Goal: Task Accomplishment & Management: Use online tool/utility

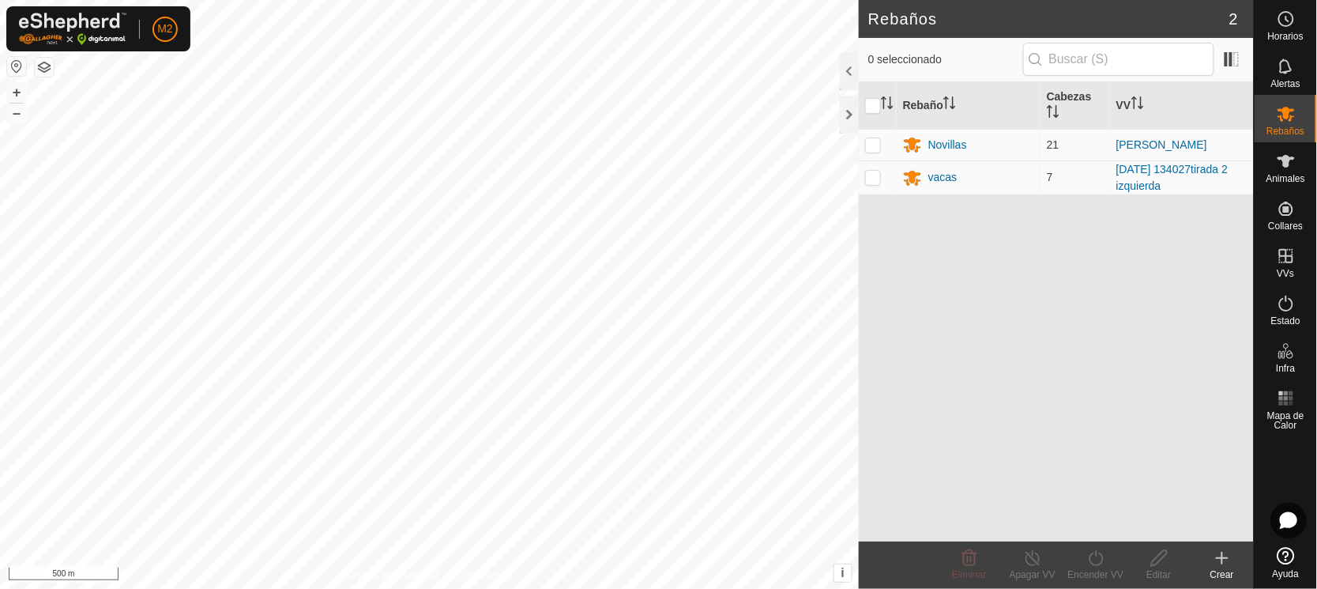
click at [13, 62] on button "button" at bounding box center [16, 66] width 19 height 19
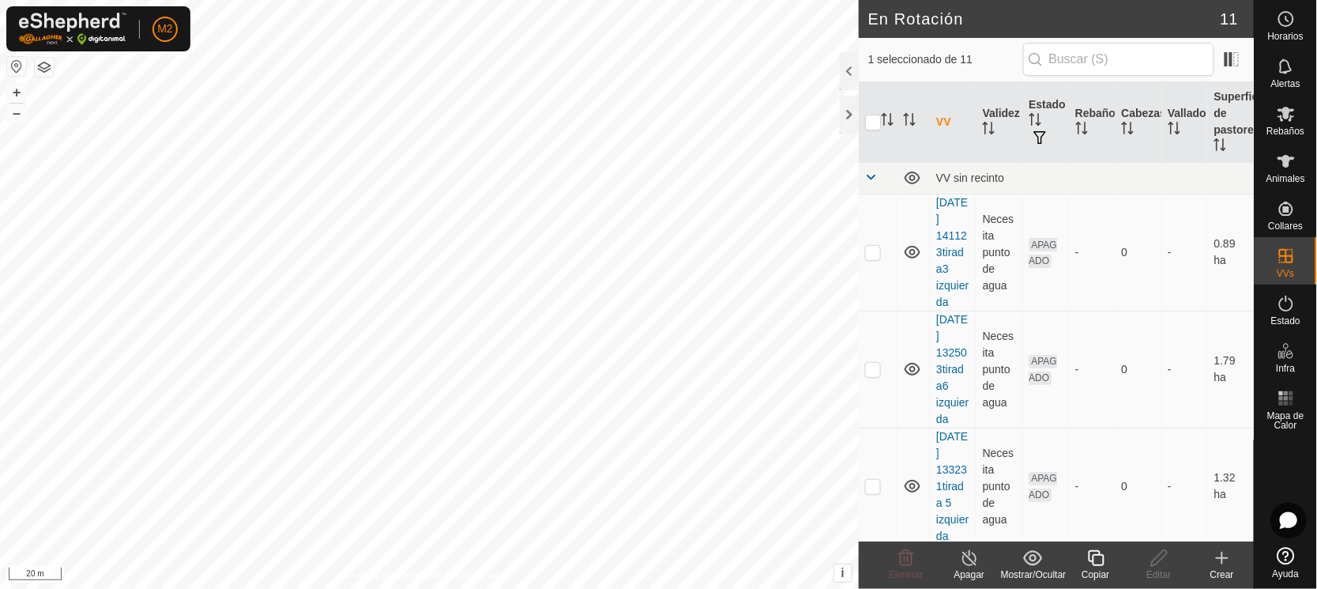
click at [1090, 560] on icon at bounding box center [1096, 557] width 20 height 19
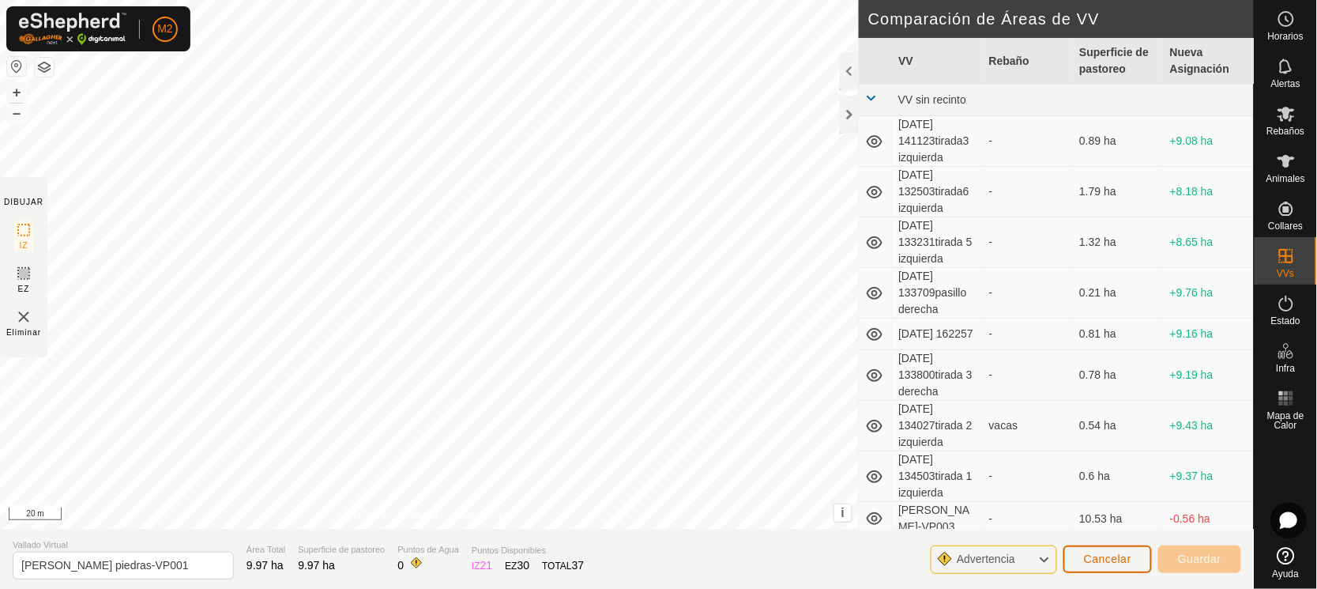
click at [1121, 555] on span "Cancelar" at bounding box center [1107, 558] width 47 height 13
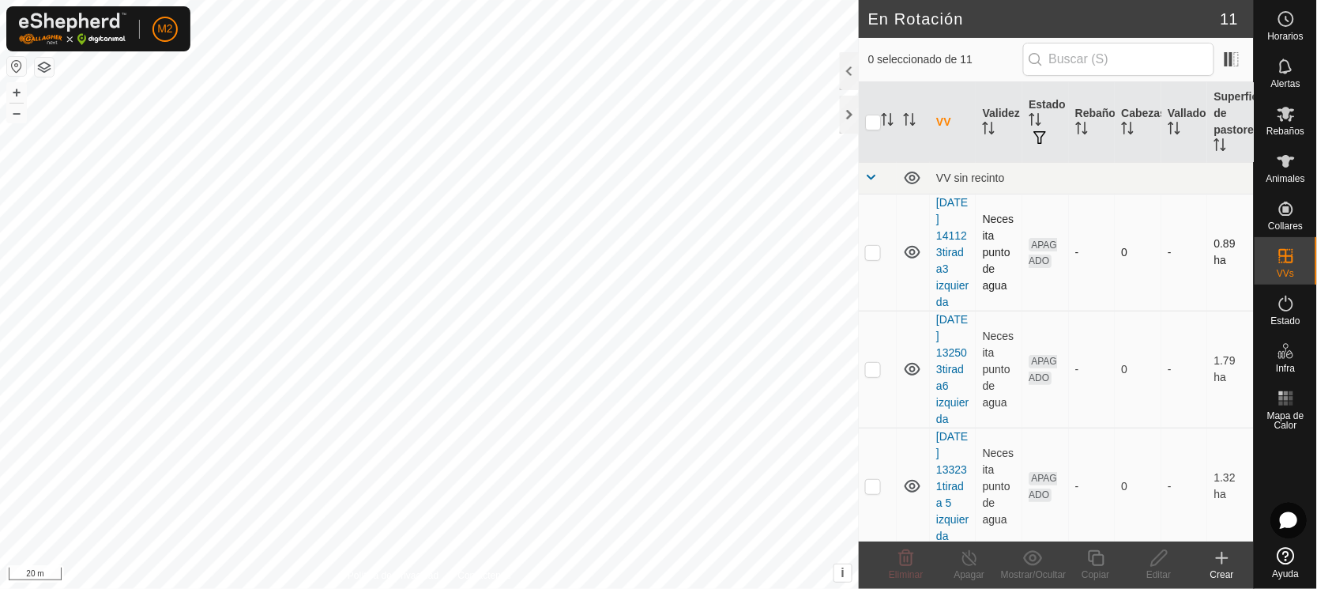
checkbox input "true"
click at [1093, 562] on icon at bounding box center [1096, 558] width 16 height 16
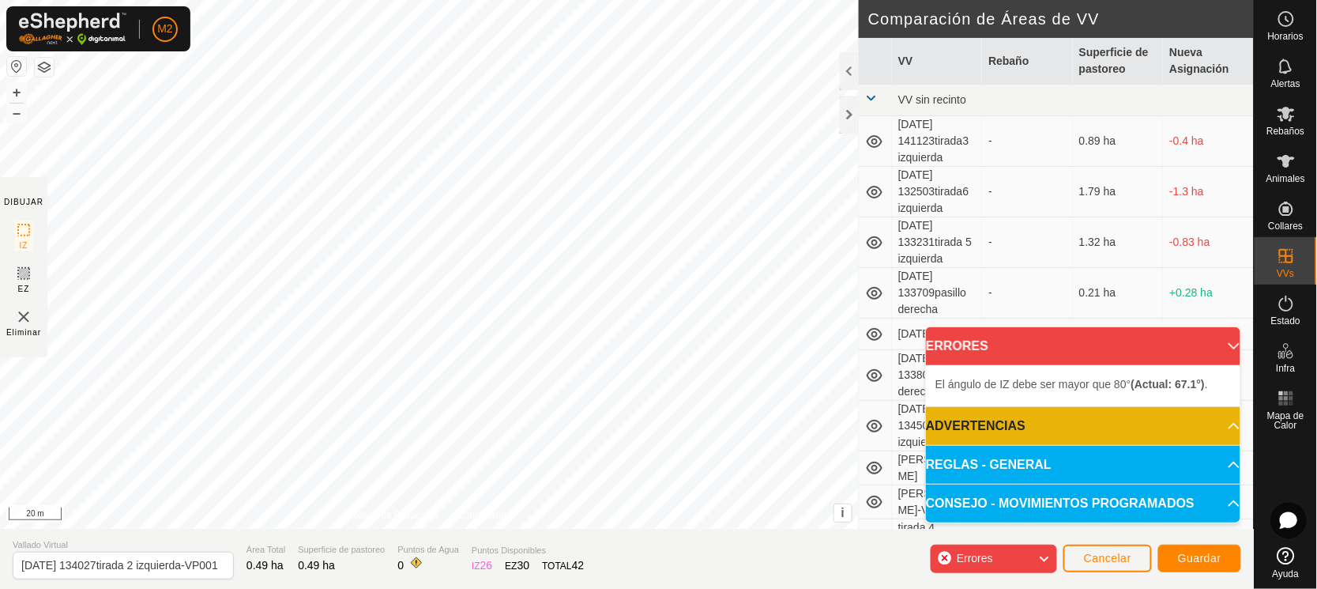
click at [668, 152] on div "El [PERSON_NAME] de IZ debe ser mayor que 80° (Actual: 67.1°) . + – ⇧ i This ap…" at bounding box center [429, 264] width 859 height 529
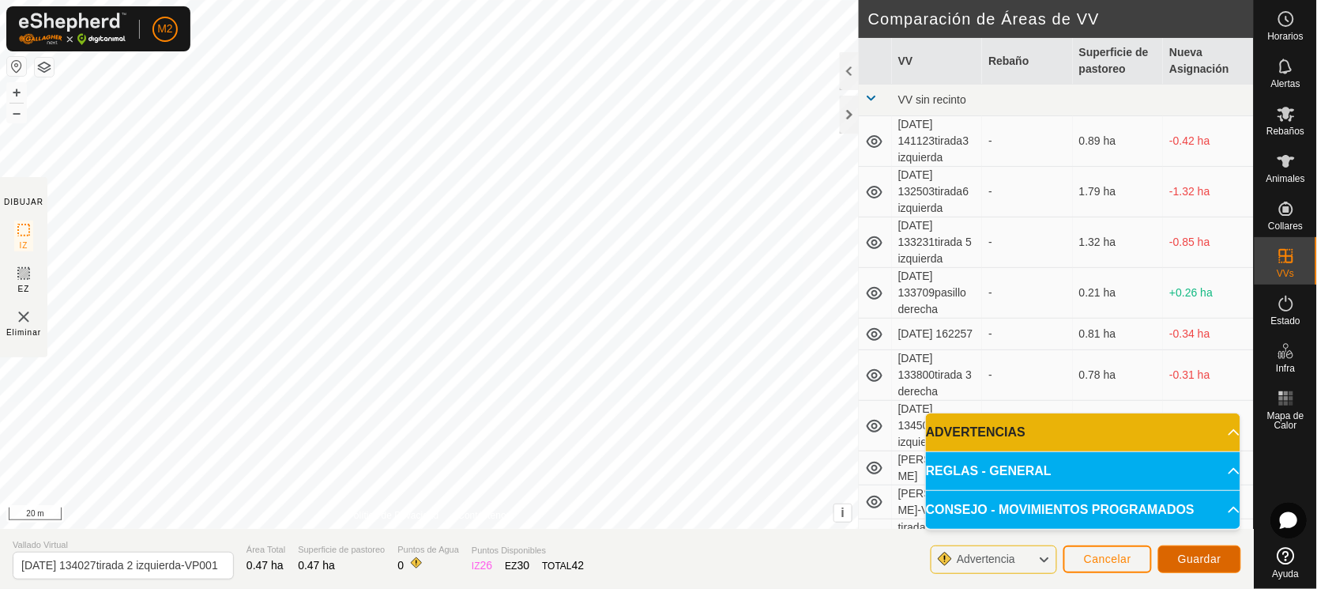
click at [1214, 551] on button "Guardar" at bounding box center [1199, 559] width 83 height 28
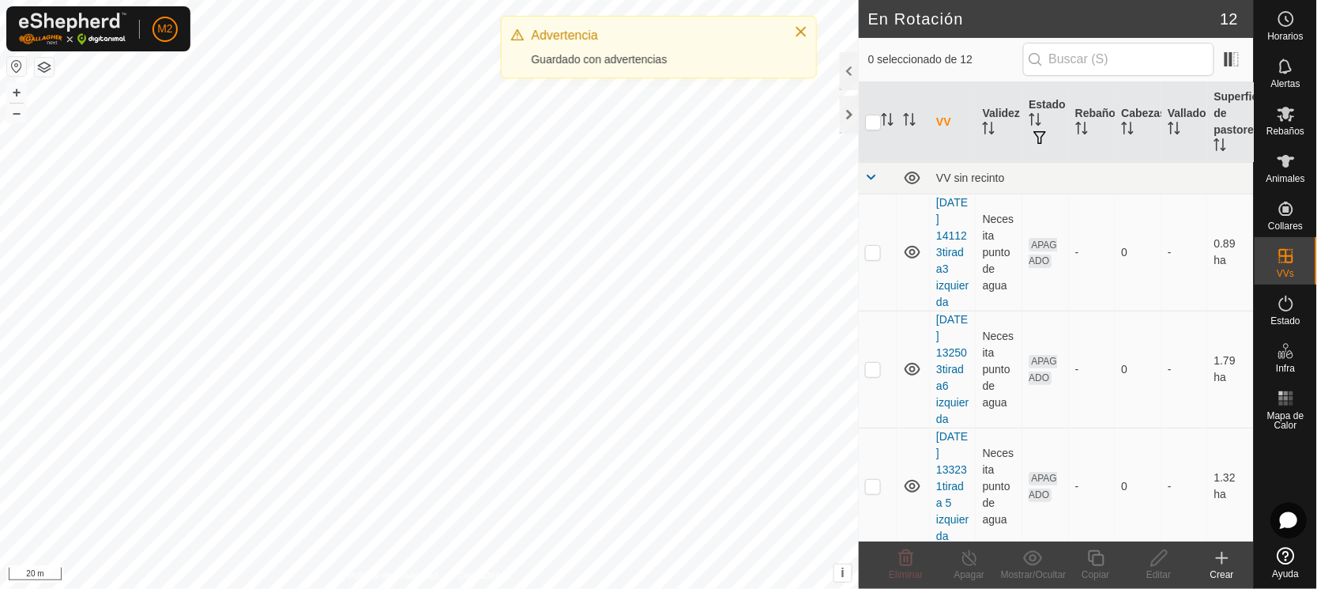
checkbox input "true"
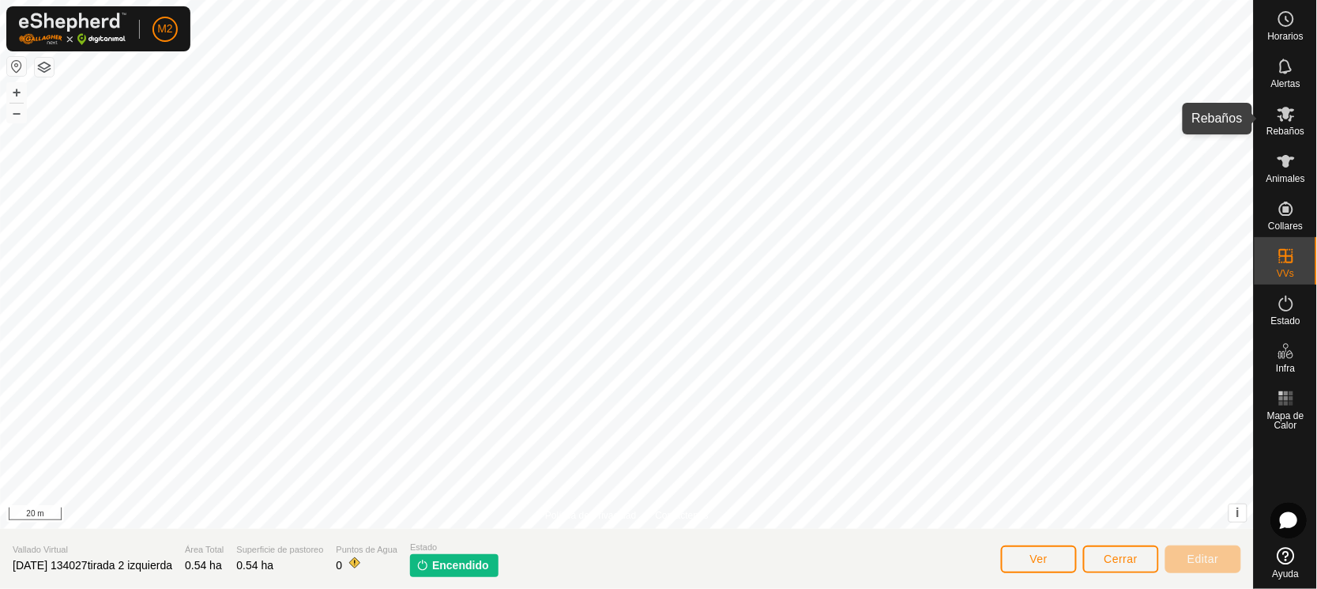
click at [1282, 117] on icon at bounding box center [1286, 113] width 19 height 19
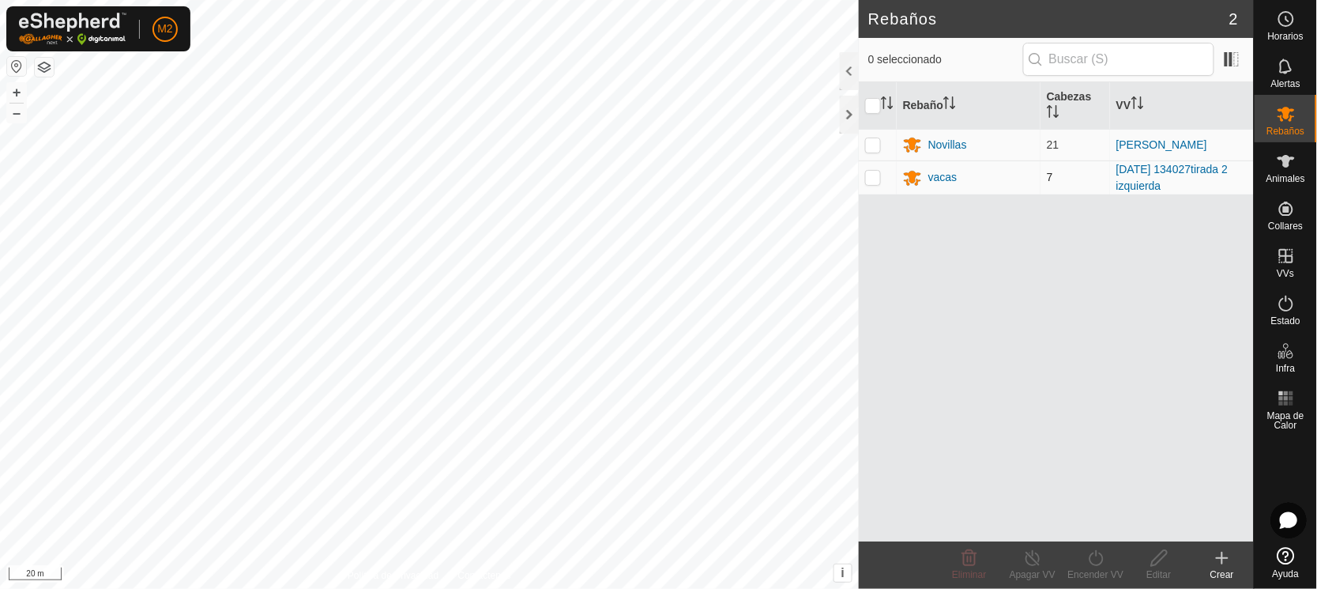
click at [877, 171] on p-checkbox at bounding box center [873, 177] width 16 height 13
checkbox input "true"
click at [1100, 561] on icon at bounding box center [1096, 557] width 20 height 19
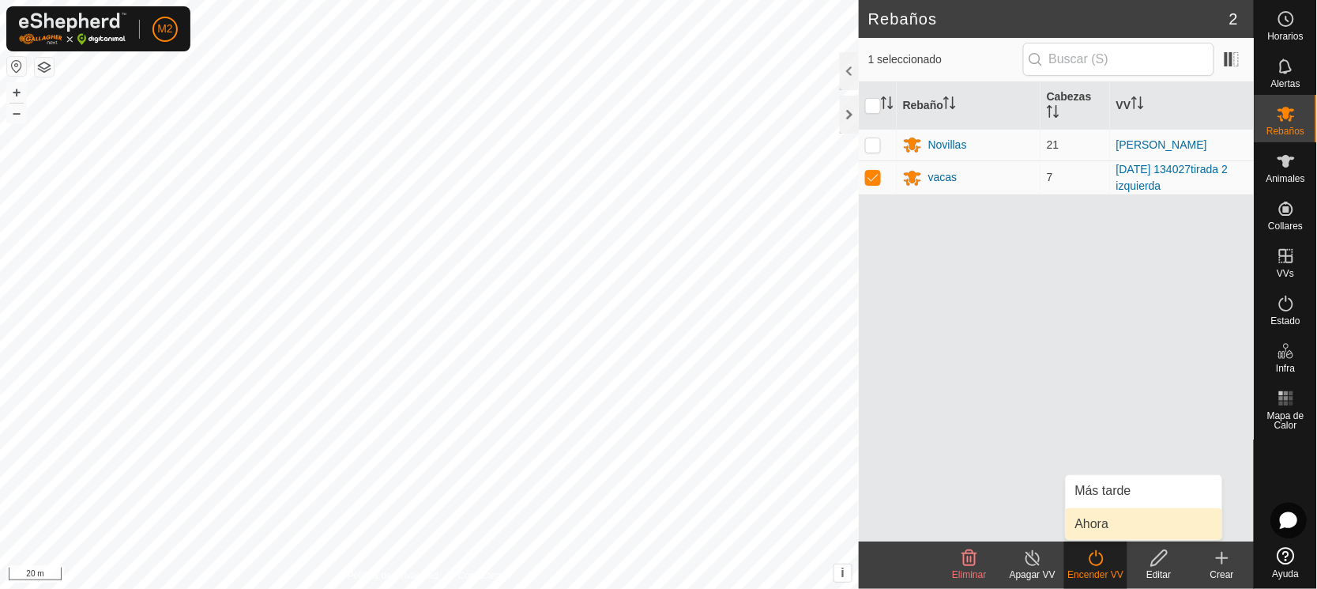
click at [1095, 521] on link "Ahora" at bounding box center [1144, 524] width 156 height 32
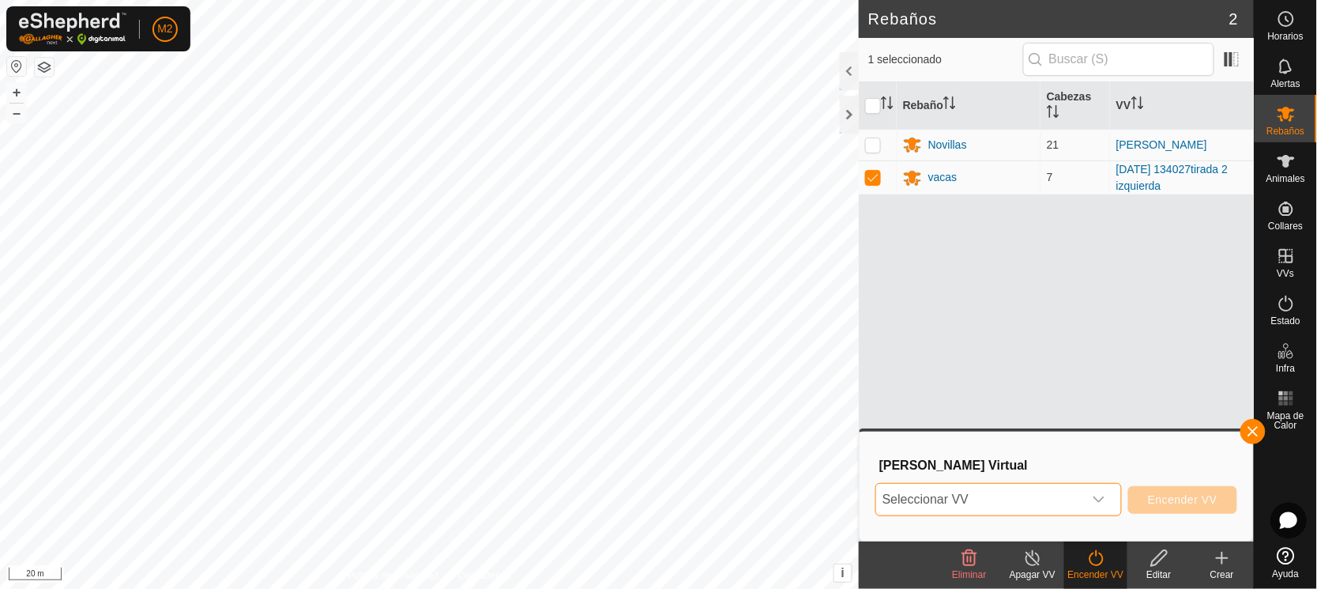
click at [937, 491] on span "Seleccionar VV" at bounding box center [979, 499] width 207 height 32
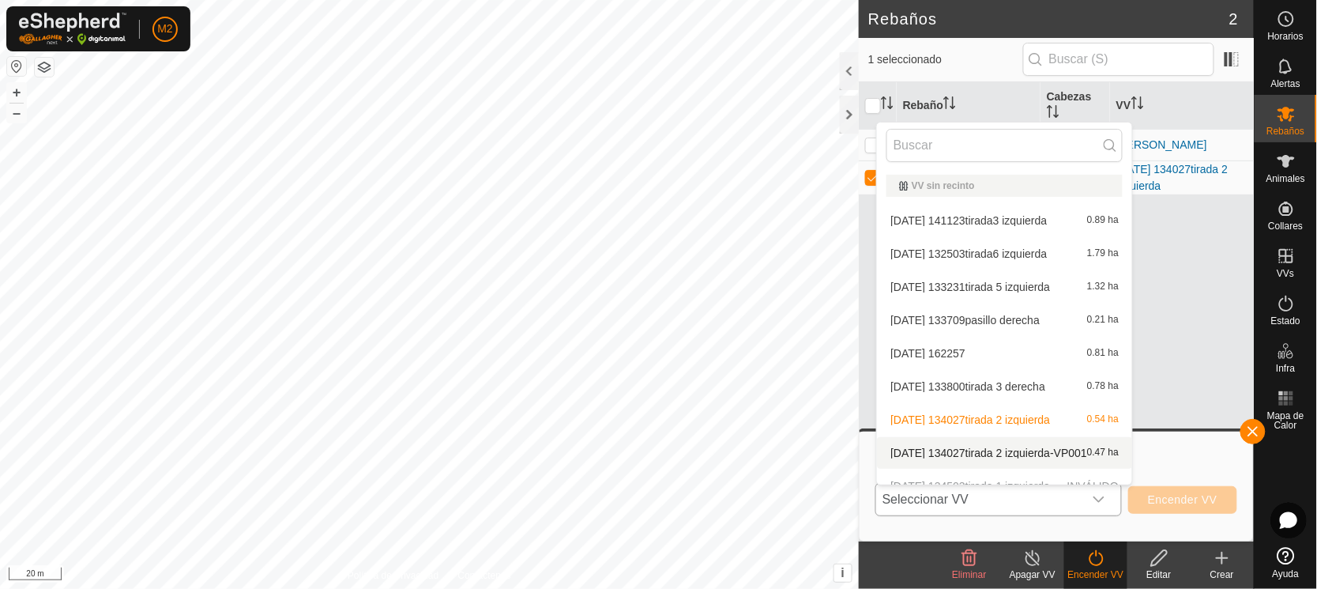
click at [970, 451] on li "[DATE] 134027tirada 2 izquierda-VP001 0.47 ha" at bounding box center [1004, 453] width 255 height 32
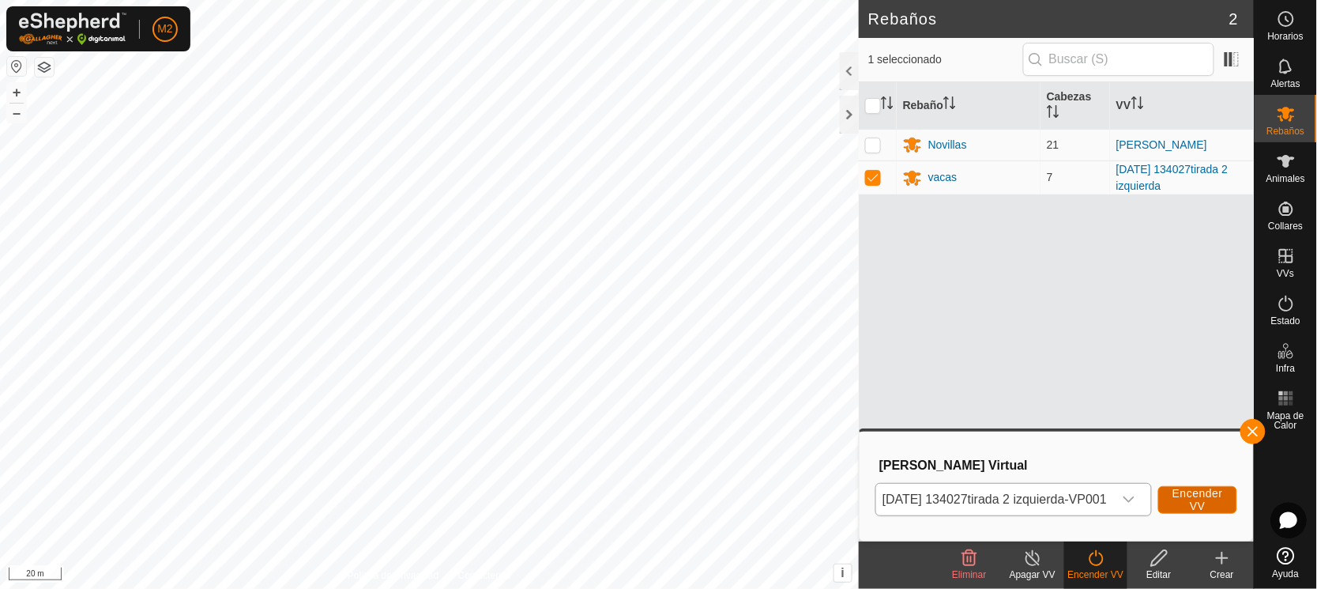
click at [1205, 496] on span "Encender VV" at bounding box center [1197, 499] width 51 height 25
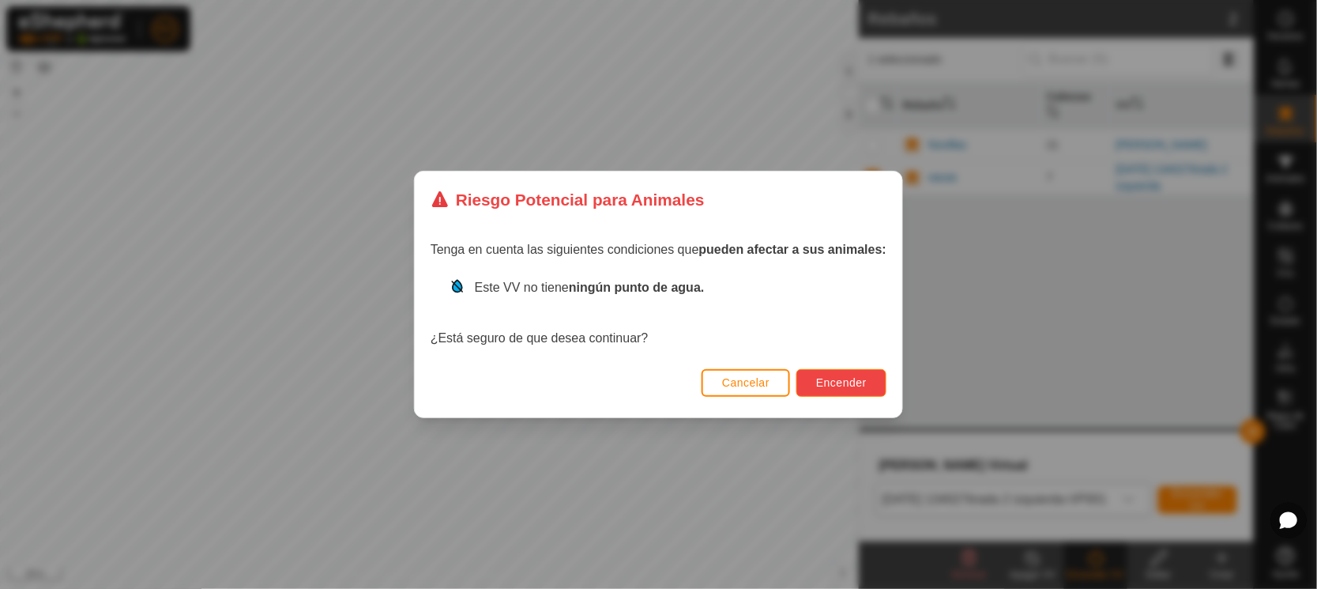
click at [837, 371] on button "Encender" at bounding box center [841, 383] width 90 height 28
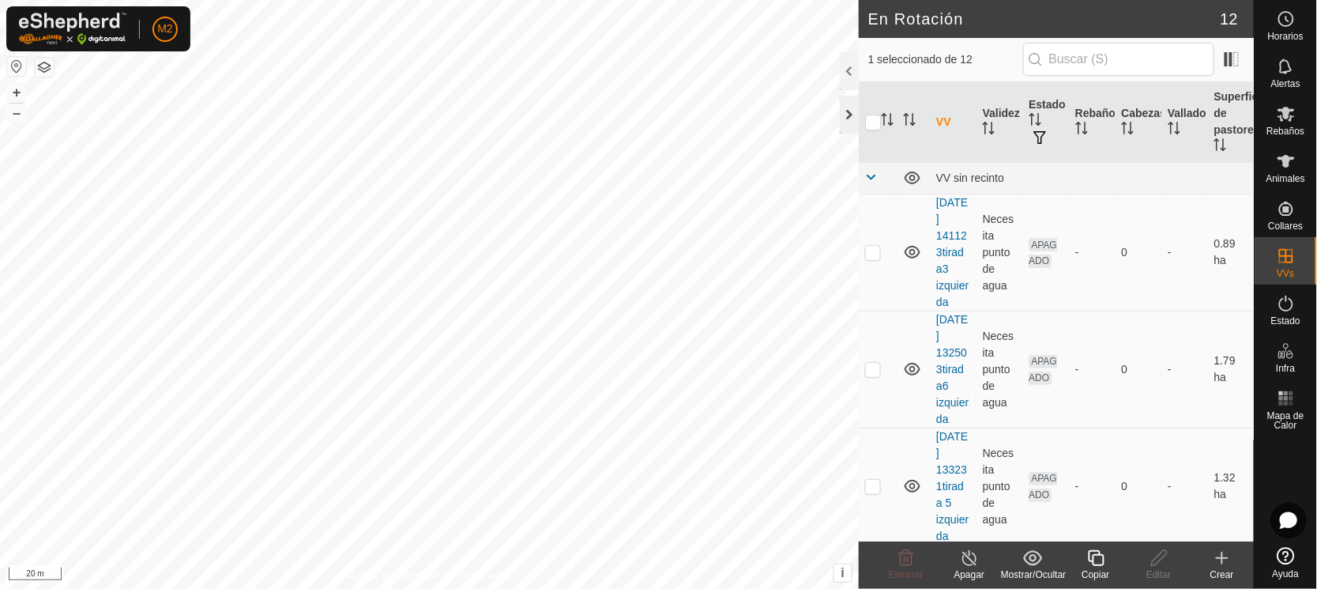
click at [847, 113] on div at bounding box center [849, 115] width 19 height 38
